Goal: Task Accomplishment & Management: Manage account settings

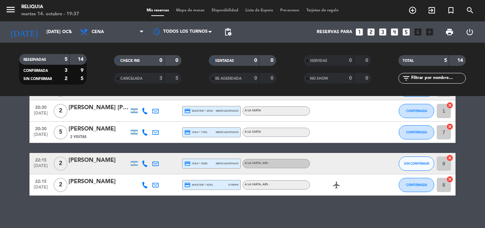
scroll to position [53, 0]
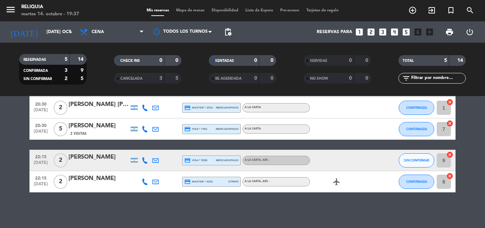
click at [141, 73] on div "CHECK INS 0 0 CANCELADA 3 5" at bounding box center [147, 69] width 95 height 39
click at [141, 73] on div "CANCELADA 3 5" at bounding box center [148, 78] width 68 height 11
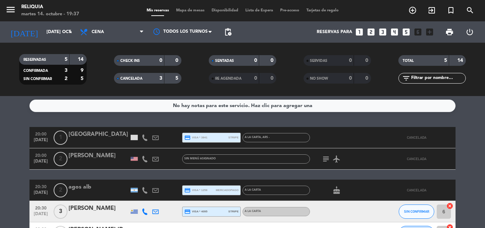
scroll to position [0, 0]
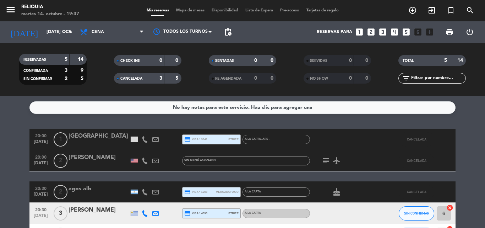
click at [130, 140] on div at bounding box center [134, 139] width 11 height 21
click at [133, 140] on div at bounding box center [134, 138] width 7 height 5
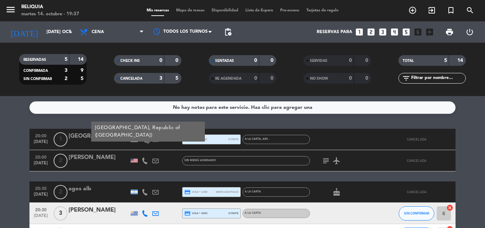
click at [150, 79] on div "3" at bounding box center [155, 78] width 14 height 8
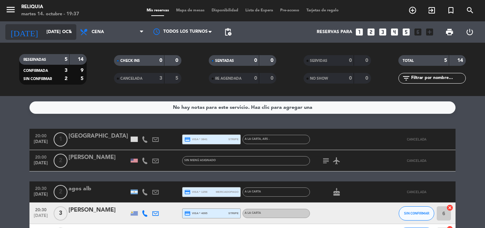
click at [57, 35] on input "[DATE] oct." at bounding box center [73, 32] width 60 height 12
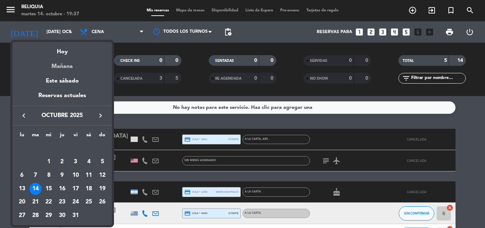
click at [56, 63] on div "Mañana" at bounding box center [62, 64] width 100 height 15
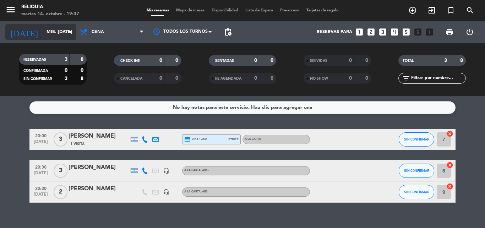
click at [45, 34] on input "mié. [DATE]" at bounding box center [73, 32] width 60 height 12
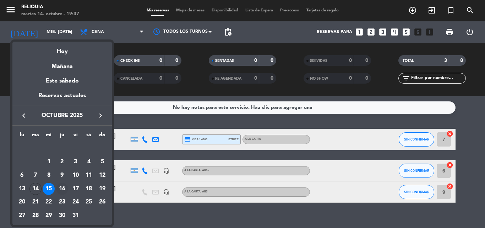
click at [65, 183] on div "16" at bounding box center [62, 189] width 12 height 12
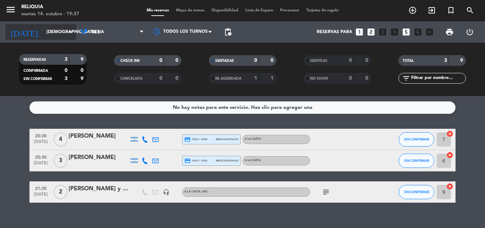
click at [46, 32] on input "[DEMOGRAPHIC_DATA] [DATE]" at bounding box center [73, 32] width 60 height 12
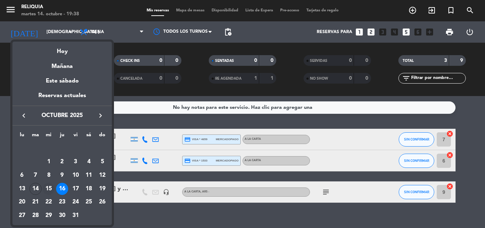
click at [53, 188] on div "15" at bounding box center [49, 189] width 12 height 12
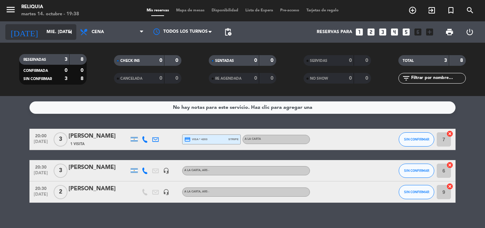
click at [56, 32] on input "mié. [DATE]" at bounding box center [73, 32] width 60 height 12
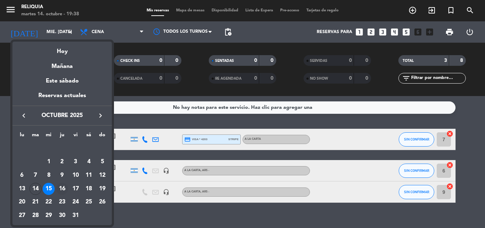
click at [63, 183] on div "16" at bounding box center [62, 189] width 12 height 12
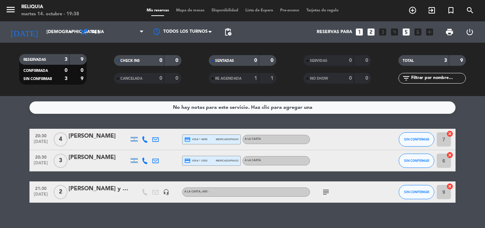
click at [145, 140] on icon at bounding box center [145, 139] width 6 height 6
click at [152, 140] on div at bounding box center [155, 139] width 11 height 21
click at [154, 140] on icon at bounding box center [155, 139] width 6 height 6
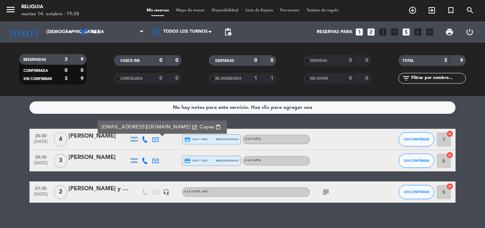
click at [329, 191] on icon "subject" at bounding box center [326, 192] width 9 height 9
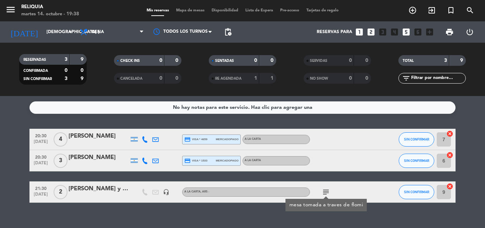
click at [41, 45] on div "RESERVADAS 3 9 CONFIRMADA 0 0 SIN CONFIRMAR 3 9 CHECK INS 0 0 CANCELADA 0 0 SEN…" at bounding box center [242, 69] width 485 height 53
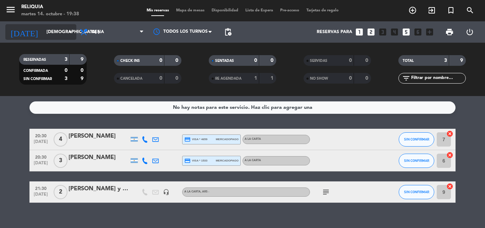
click at [43, 37] on input "[DEMOGRAPHIC_DATA] [DATE]" at bounding box center [73, 32] width 60 height 12
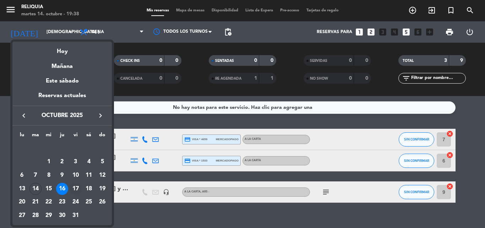
click at [72, 185] on div "17" at bounding box center [76, 189] width 12 height 12
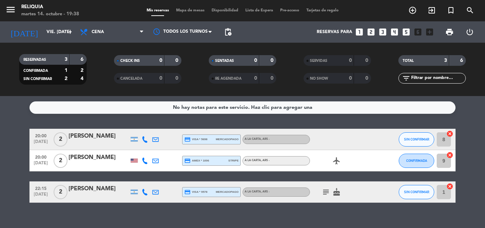
click at [319, 197] on div "subject cake" at bounding box center [342, 191] width 64 height 21
click at [322, 193] on icon "subject" at bounding box center [326, 192] width 9 height 9
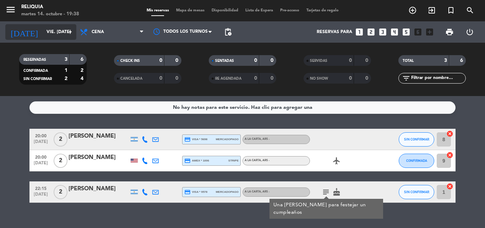
click at [61, 29] on input "vie. [DATE]" at bounding box center [73, 32] width 60 height 12
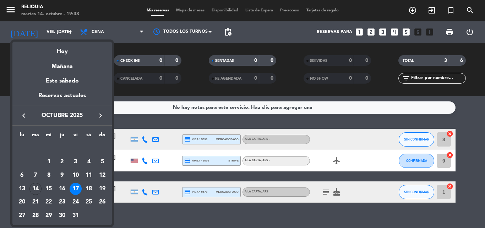
click at [90, 189] on div "18" at bounding box center [89, 189] width 12 height 12
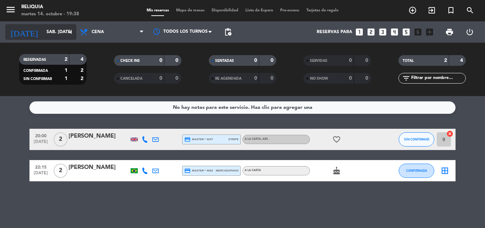
click at [60, 25] on div "[DATE] sáb. [DATE] arrow_drop_down" at bounding box center [40, 32] width 71 height 16
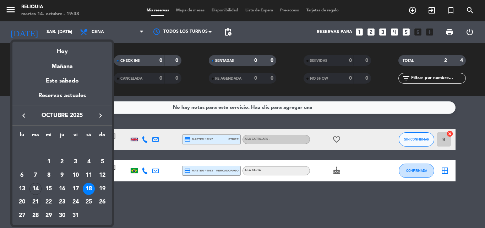
click at [35, 199] on div "21" at bounding box center [35, 202] width 12 height 12
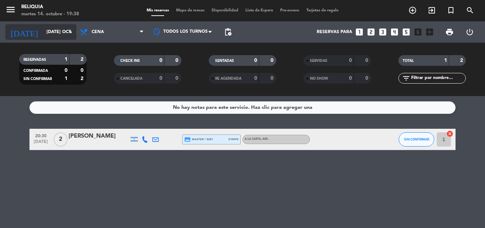
click at [48, 37] on input "[DATE] oct." at bounding box center [73, 32] width 60 height 12
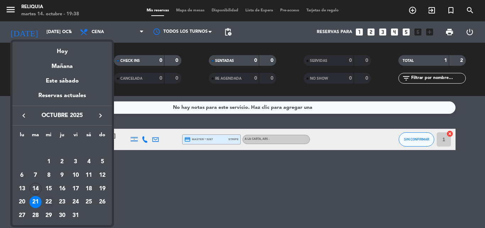
click at [44, 201] on div "22" at bounding box center [49, 202] width 12 height 12
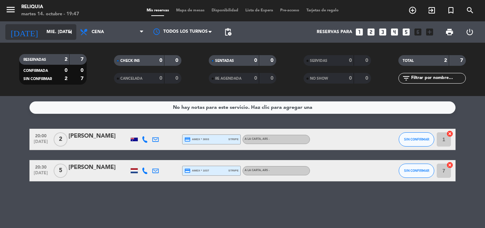
click at [44, 30] on input "mié. [DATE]" at bounding box center [73, 32] width 60 height 12
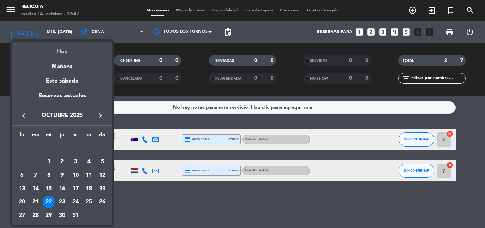
click at [66, 50] on div "Hoy" at bounding box center [62, 49] width 100 height 15
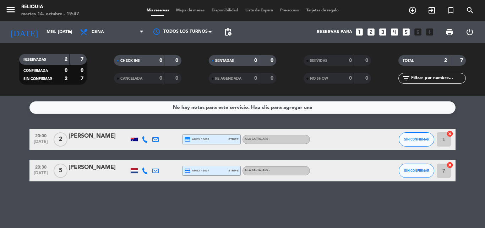
type input "[DATE] oct."
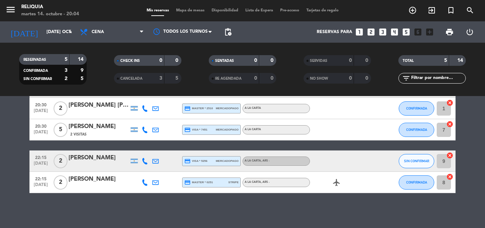
scroll to position [53, 0]
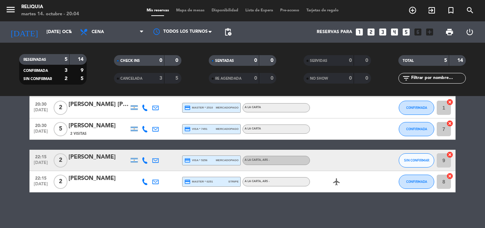
click at [330, 182] on div "airplanemode_active" at bounding box center [342, 181] width 64 height 21
click at [334, 183] on icon "airplanemode_active" at bounding box center [337, 181] width 9 height 9
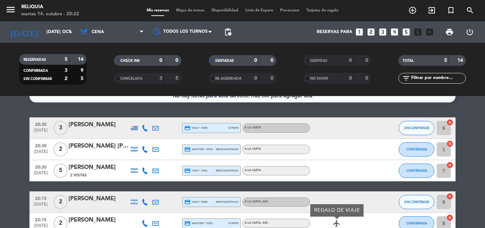
scroll to position [0, 0]
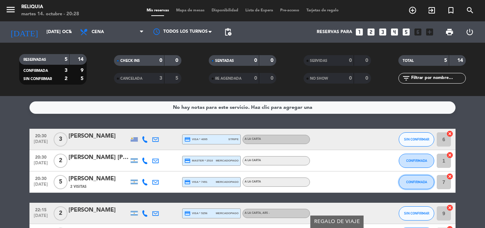
click at [417, 181] on span "CONFIRMADA" at bounding box center [417, 182] width 21 height 4
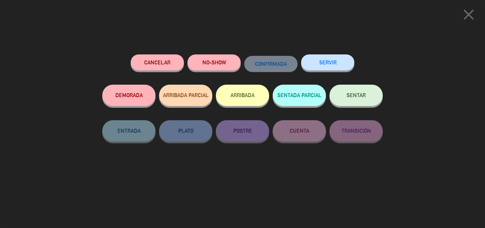
click at [374, 90] on button "SENTAR" at bounding box center [356, 95] width 53 height 21
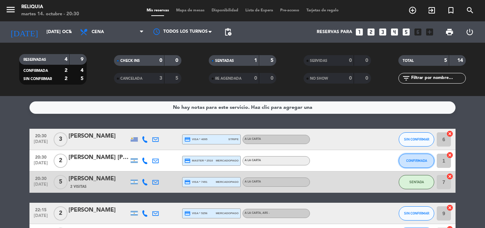
click at [420, 158] on span "CONFIRMADA" at bounding box center [417, 160] width 21 height 4
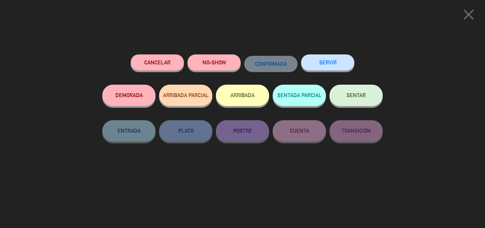
click at [369, 98] on button "SENTAR" at bounding box center [356, 95] width 53 height 21
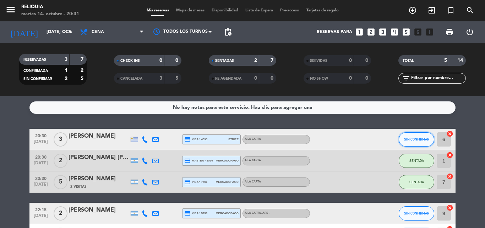
click at [413, 141] on span "SIN CONFIRMAR" at bounding box center [416, 139] width 25 height 4
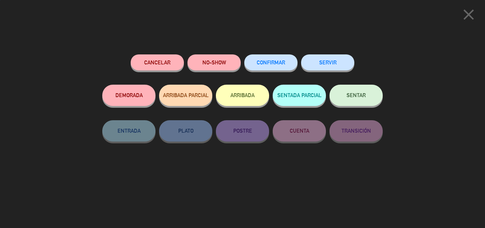
click at [345, 94] on button "SENTAR" at bounding box center [356, 95] width 53 height 21
